Goal: Task Accomplishment & Management: Use online tool/utility

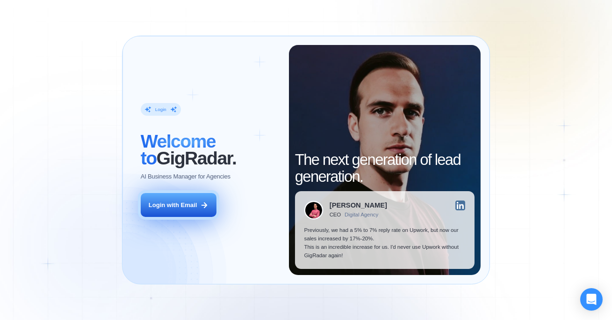
click at [173, 215] on button "Login with Email" at bounding box center [179, 205] width 76 height 24
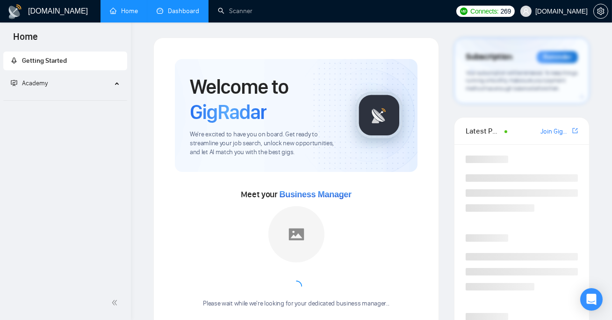
click at [166, 15] on link "Dashboard" at bounding box center [178, 11] width 43 height 8
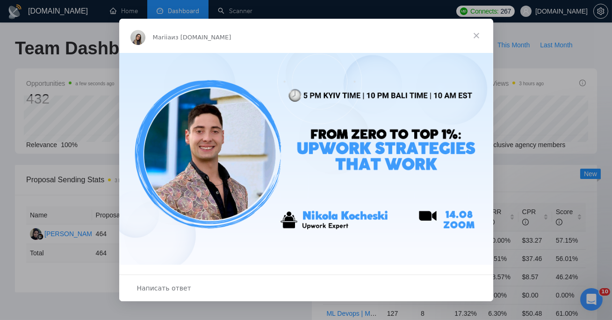
click at [473, 33] on span "Закрыть" at bounding box center [477, 36] width 34 height 34
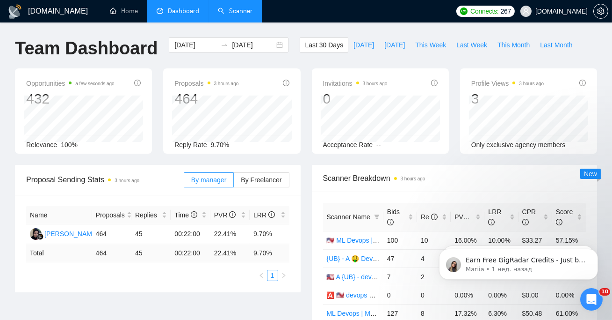
click at [234, 15] on link "Scanner" at bounding box center [235, 11] width 35 height 8
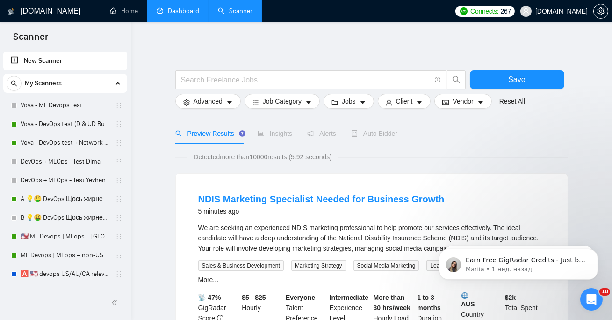
click at [178, 22] on li "Dashboard" at bounding box center [177, 11] width 61 height 22
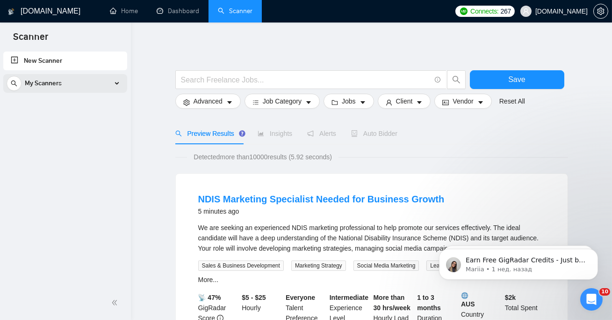
click at [90, 85] on div "My Scanners" at bounding box center [65, 83] width 117 height 19
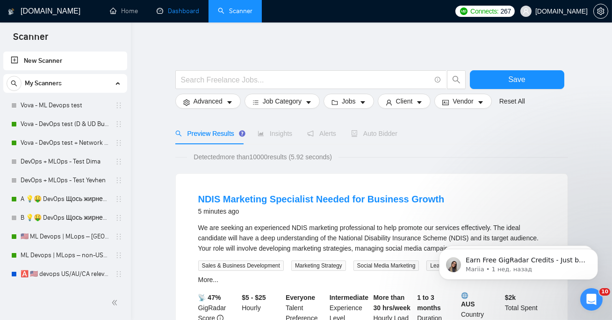
click at [191, 15] on link "Dashboard" at bounding box center [178, 11] width 43 height 8
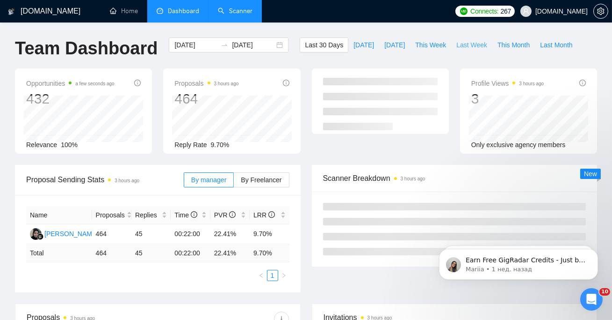
click at [476, 45] on span "Last Week" at bounding box center [472, 45] width 31 height 10
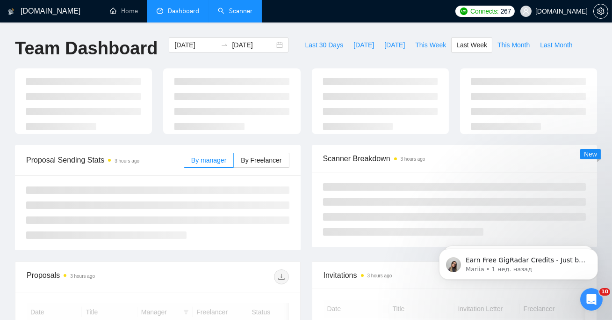
type input "[DATE]"
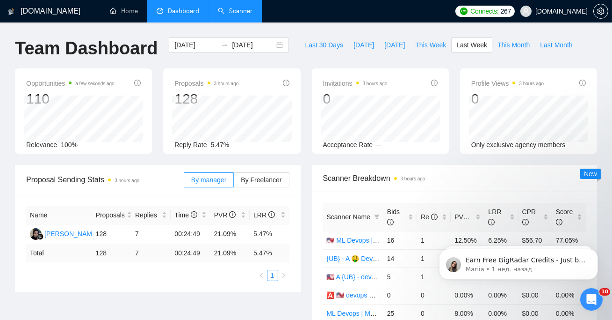
scroll to position [37, 0]
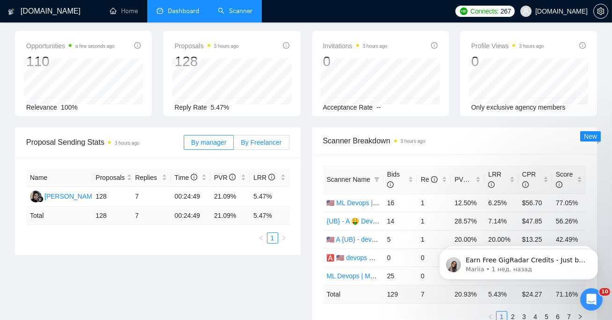
click at [263, 142] on span "By Freelancer" at bounding box center [261, 141] width 41 height 7
click at [234, 145] on input "By Freelancer" at bounding box center [234, 145] width 0 height 0
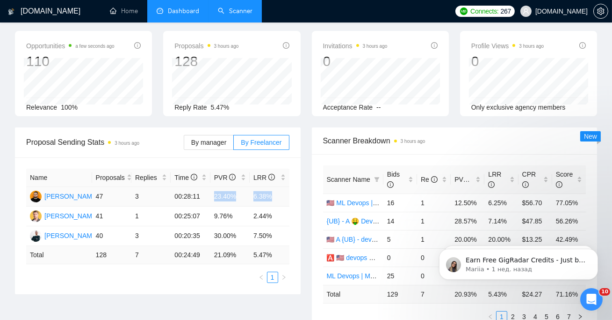
drag, startPoint x: 211, startPoint y: 196, endPoint x: 280, endPoint y: 198, distance: 68.4
click at [280, 199] on tr "[PERSON_NAME] 47 3 00:28:11 23.40% 6.38%" at bounding box center [157, 197] width 263 height 20
copy tr "23.40% 6.38%"
copy tr "9.76% 2.44%"
drag, startPoint x: 214, startPoint y: 217, endPoint x: 272, endPoint y: 217, distance: 58.5
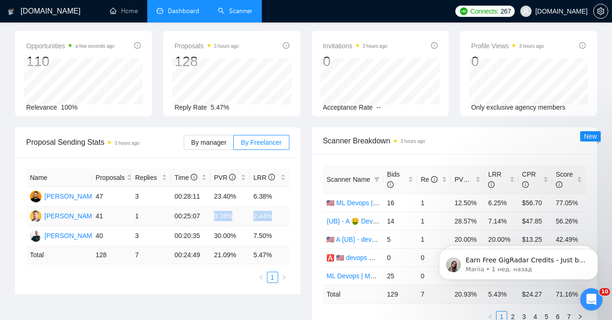
click at [272, 217] on tr "[PERSON_NAME] 41 1 00:25:07 9.76% 2.44%" at bounding box center [157, 216] width 263 height 20
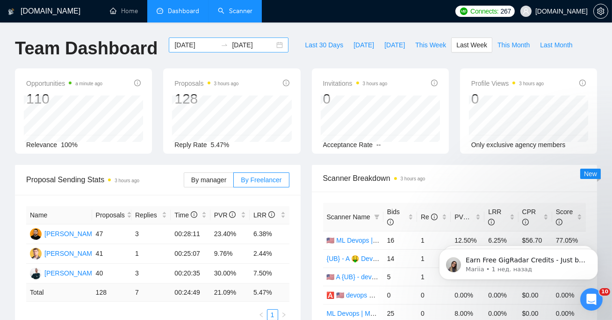
click at [185, 50] on div "[DATE] [DATE]" at bounding box center [229, 44] width 120 height 15
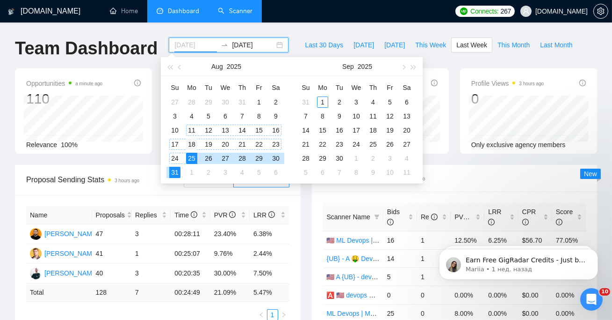
type input "[DATE]"
click at [191, 142] on div "18" at bounding box center [191, 143] width 11 height 11
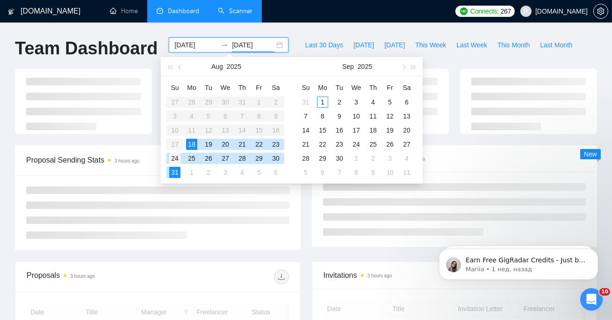
type input "[DATE]"
click at [177, 156] on div "24" at bounding box center [174, 158] width 11 height 11
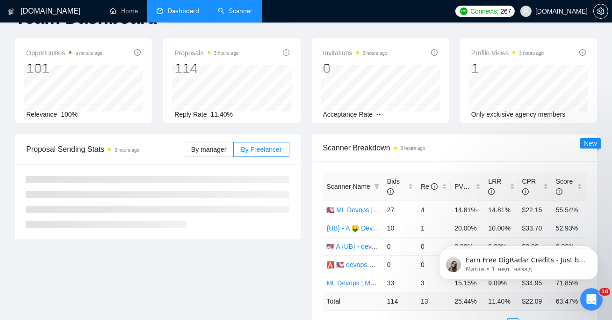
scroll to position [130, 0]
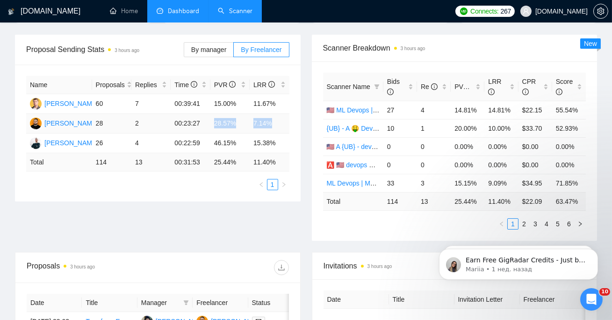
drag, startPoint x: 214, startPoint y: 121, endPoint x: 277, endPoint y: 121, distance: 63.2
click at [277, 121] on tr "[PERSON_NAME] 28 2 00:23:27 28.57% 7.14%" at bounding box center [157, 124] width 263 height 20
copy tr "28.57% 7.14%"
drag, startPoint x: 216, startPoint y: 102, endPoint x: 276, endPoint y: 102, distance: 59.9
click at [276, 102] on tr "[PERSON_NAME] 60 7 00:39:41 15.00% 11.67%" at bounding box center [157, 104] width 263 height 20
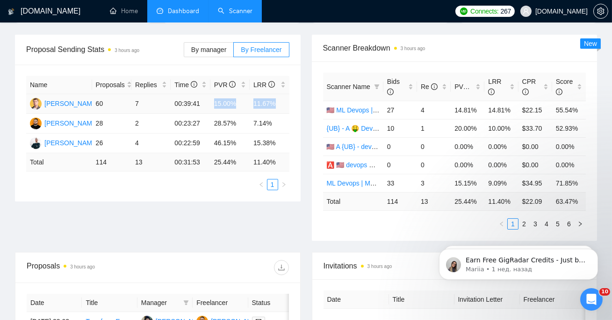
copy tr "15.00% 11.67%"
click at [127, 129] on td "28" at bounding box center [111, 124] width 39 height 20
click at [123, 118] on td "28" at bounding box center [111, 124] width 39 height 20
click at [242, 15] on link "Scanner" at bounding box center [235, 11] width 35 height 8
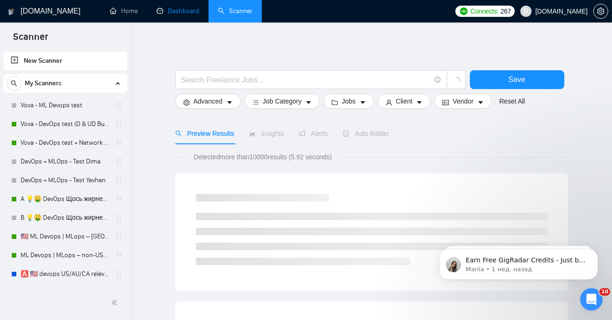
click at [199, 13] on link "Dashboard" at bounding box center [178, 11] width 43 height 8
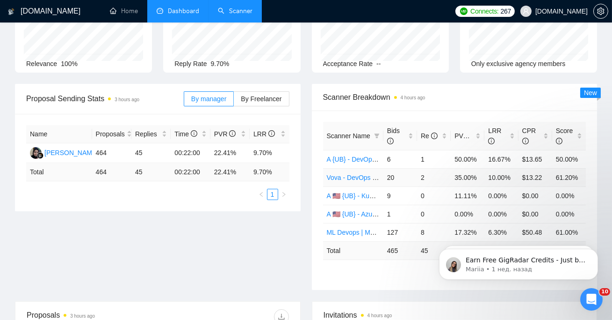
scroll to position [121, 0]
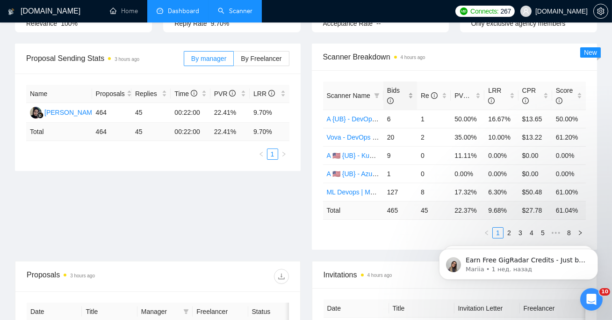
click at [393, 89] on span "Bids" at bounding box center [393, 96] width 13 height 18
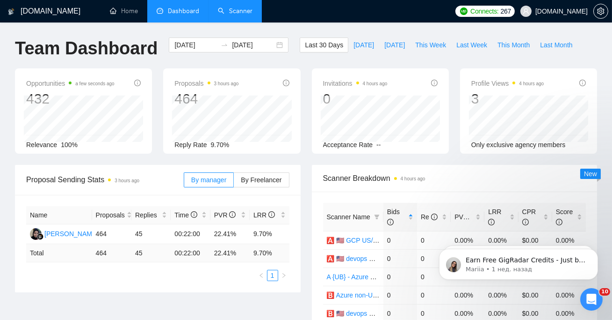
click at [237, 14] on link "Scanner" at bounding box center [235, 11] width 35 height 8
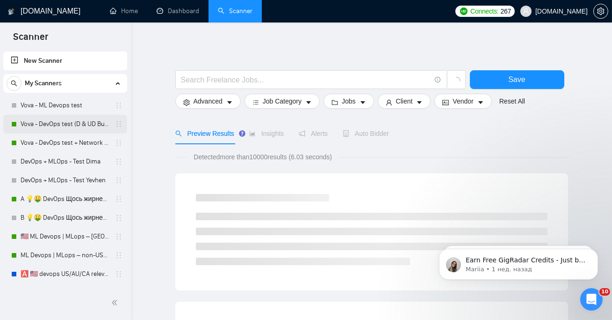
click at [46, 124] on link "Vova - DevOps test (D & UD Budget)" at bounding box center [65, 124] width 89 height 19
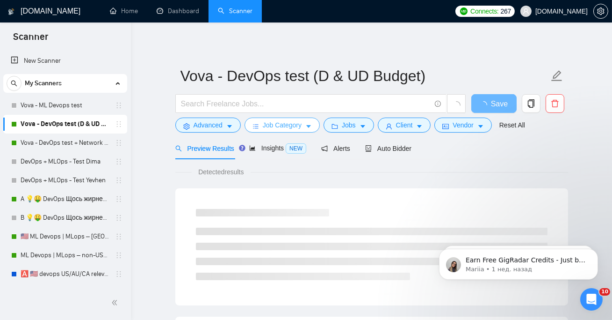
click at [265, 126] on span "Job Category" at bounding box center [282, 125] width 39 height 10
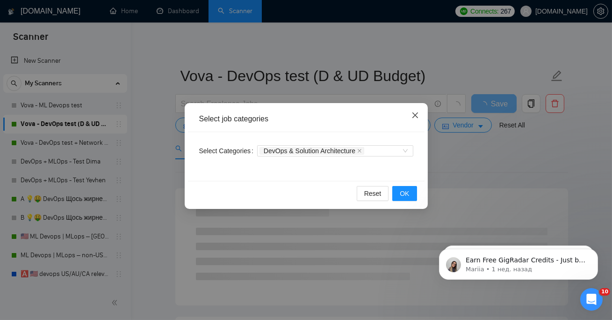
click at [415, 112] on icon "close" at bounding box center [415, 114] width 7 height 7
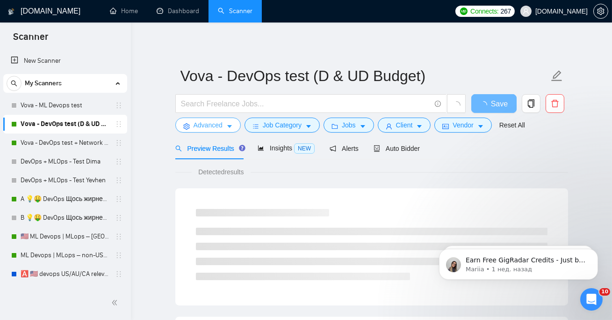
click at [215, 123] on span "Advanced" at bounding box center [208, 125] width 29 height 10
